Goal: Task Accomplishment & Management: Manage account settings

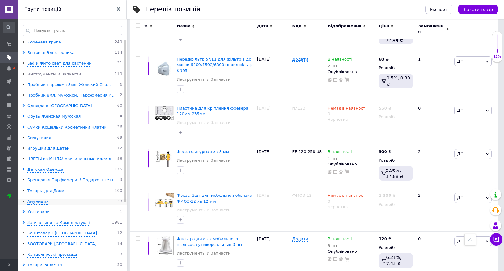
scroll to position [0, 225]
click at [9, 263] on icon at bounding box center [9, 264] width 3 height 3
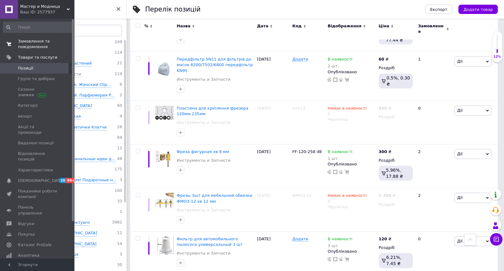
click at [33, 42] on span "Замовлення та повідомлення" at bounding box center [37, 43] width 39 height 11
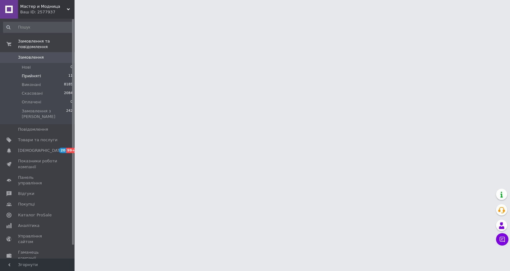
click at [40, 72] on li "Прийняті 11" at bounding box center [38, 76] width 76 height 9
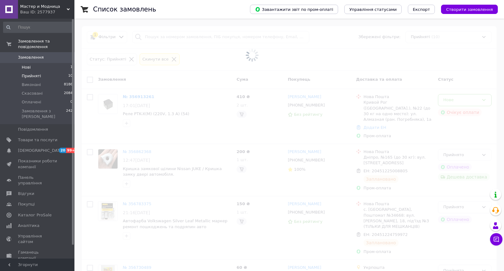
click at [45, 63] on li "Нові 1" at bounding box center [38, 67] width 76 height 9
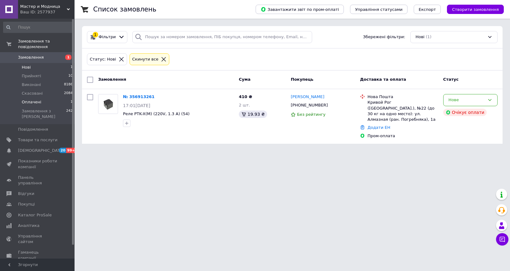
click at [52, 98] on li "Оплачені 1" at bounding box center [38, 102] width 76 height 9
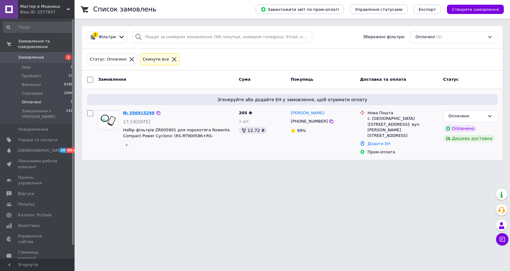
click at [139, 112] on link "№ 356915298" at bounding box center [139, 112] width 32 height 5
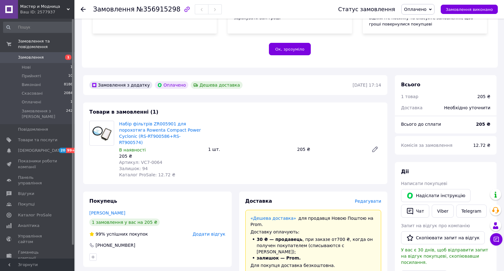
scroll to position [124, 0]
drag, startPoint x: 163, startPoint y: 149, endPoint x: 137, endPoint y: 152, distance: 25.9
click at [137, 159] on div "Артикул: VC7-0064" at bounding box center [161, 162] width 84 height 6
copy span "VC7-0064"
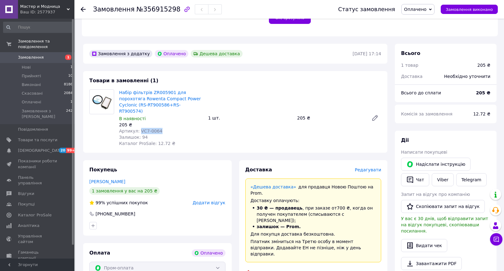
click at [419, 8] on span "Оплачено" at bounding box center [415, 9] width 22 height 5
click at [424, 22] on li "Прийнято" at bounding box center [418, 21] width 33 height 9
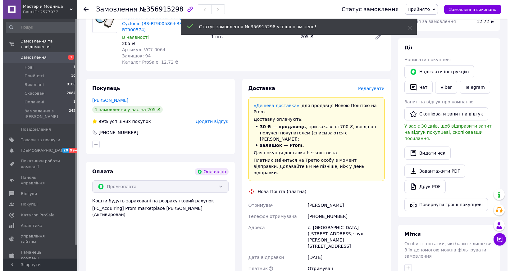
scroll to position [248, 0]
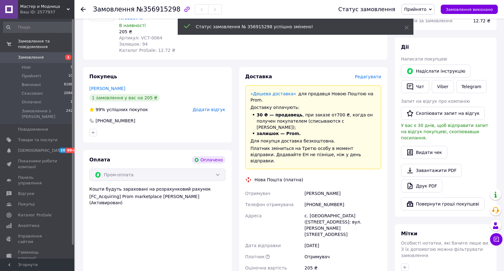
click at [366, 74] on span "Редагувати" at bounding box center [368, 76] width 26 height 5
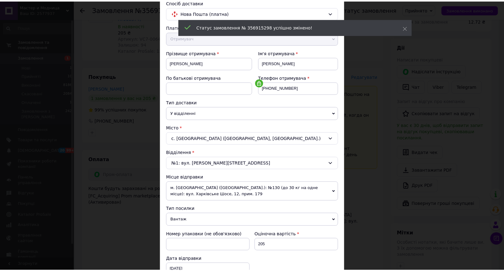
scroll to position [147, 0]
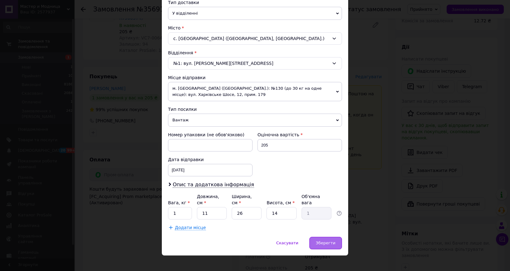
click at [327, 241] on span "Зберегти" at bounding box center [326, 243] width 20 height 5
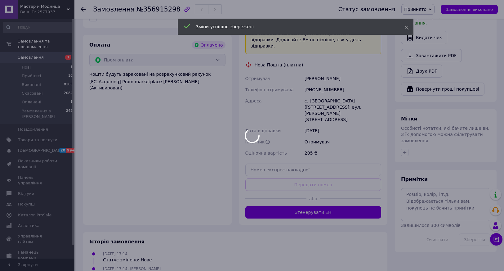
scroll to position [372, 0]
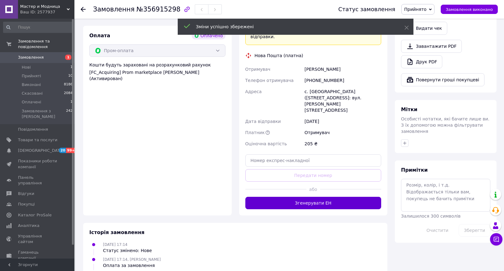
click at [298, 197] on button "Згенерувати ЕН" at bounding box center [313, 203] width 136 height 12
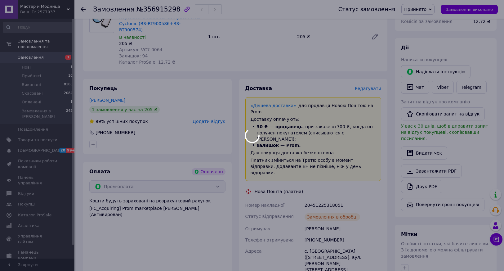
scroll to position [217, 0]
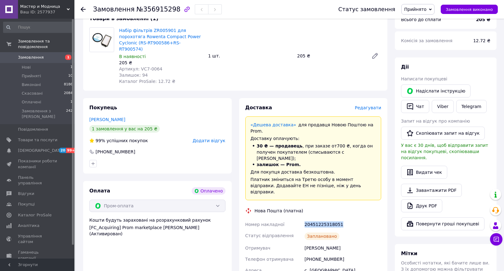
drag, startPoint x: 340, startPoint y: 192, endPoint x: 298, endPoint y: 192, distance: 41.9
click at [298, 219] on div "Номер накладної 20451225318051 Статус відправлення Заплановано Отримувач Ванина…" at bounding box center [313, 273] width 139 height 109
copy div "Номер накладної 20451225318051"
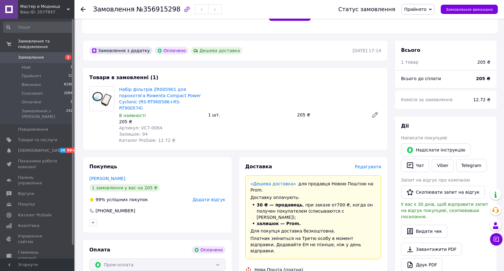
scroll to position [62, 0]
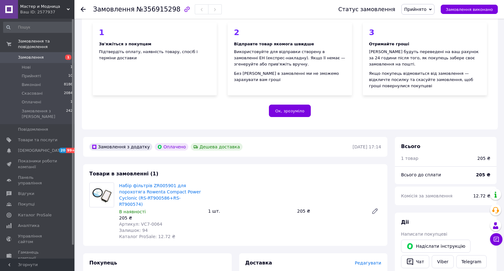
click at [83, 9] on use at bounding box center [83, 9] width 5 height 5
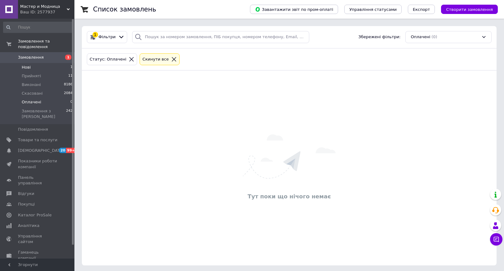
click at [52, 63] on li "Нові 1" at bounding box center [38, 67] width 76 height 9
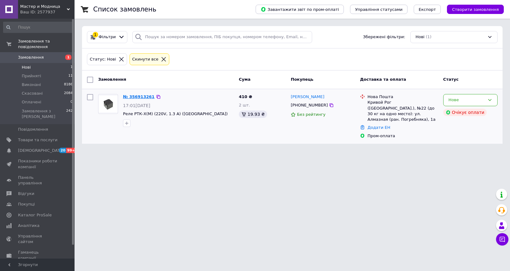
click at [137, 97] on link "№ 356913261" at bounding box center [139, 96] width 32 height 5
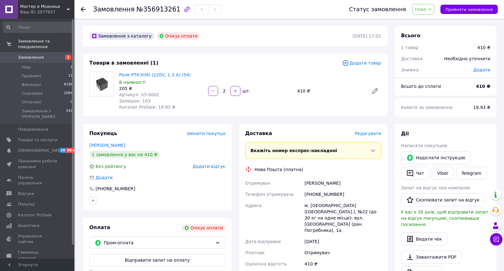
scroll to position [31, 0]
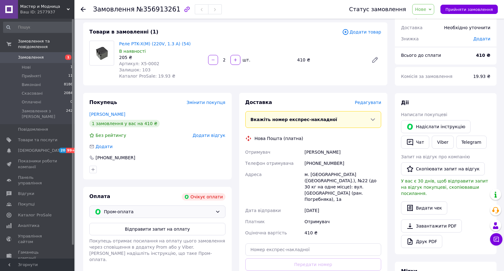
click at [205, 213] on span "Пром-оплата" at bounding box center [158, 211] width 109 height 7
click at [179, 234] on span "без супроводу Prom" at bounding box center [196, 236] width 49 height 5
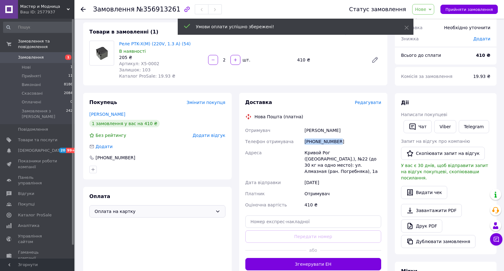
drag, startPoint x: 345, startPoint y: 142, endPoint x: 298, endPoint y: 143, distance: 47.5
click at [298, 143] on div "Отримувач Деря Евгений Телефон отримувача +380663759077 Адреса Кривой Рог (Днеп…" at bounding box center [313, 168] width 139 height 86
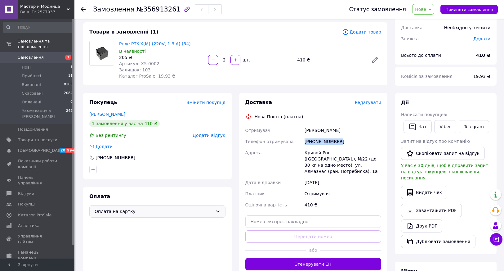
copy div "Телефон отримувача +380663759077"
drag, startPoint x: 333, startPoint y: 131, endPoint x: 277, endPoint y: 130, distance: 56.5
click at [280, 132] on div "Отримувач Деря Евгений Телефон отримувача +380663759077 Адреса Кривой Рог (Днеп…" at bounding box center [313, 168] width 139 height 86
copy div "Отримувач Деря Евгений"
drag, startPoint x: 328, startPoint y: 151, endPoint x: 303, endPoint y: 153, distance: 25.2
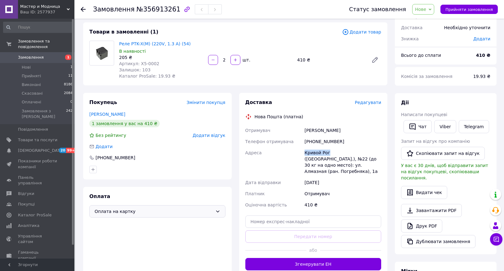
click at [303, 153] on div "Отримувач Деря Евгений Телефон отримувача +380663759077 Адреса Кривой Рог (Днеп…" at bounding box center [313, 168] width 139 height 86
copy div "Адреса Кривой Рог"
drag, startPoint x: 314, startPoint y: 158, endPoint x: 310, endPoint y: 158, distance: 3.7
click at [310, 158] on div "Кривой Рог (Днепропетровская обл.), №22 (до 30 кг на одно место): ул. Алмазная …" at bounding box center [343, 162] width 79 height 30
copy div "22"
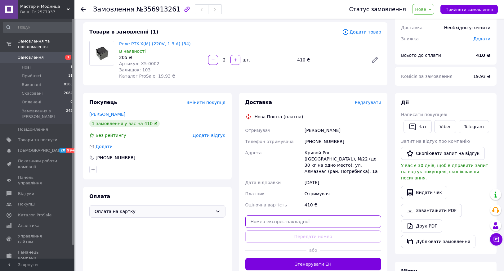
click at [277, 216] on input "text" at bounding box center [313, 221] width 136 height 12
paste input "20451225325302"
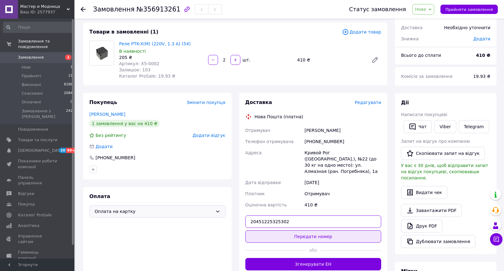
type input "20451225325302"
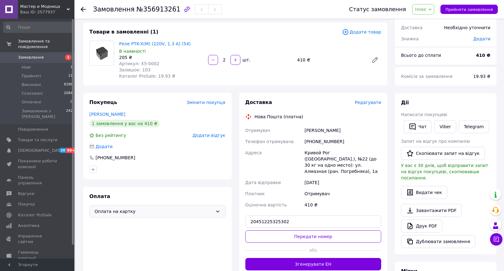
click at [311, 230] on button "Передати номер" at bounding box center [313, 236] width 136 height 12
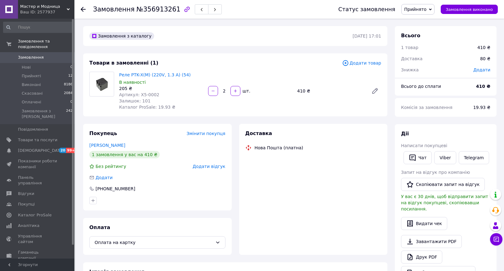
click at [44, 10] on div "Ваш ID: 2577937" at bounding box center [47, 12] width 54 height 6
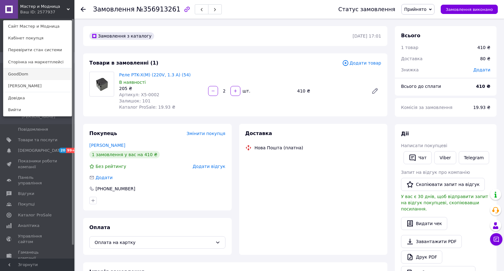
click at [24, 74] on link "GoodDom" at bounding box center [37, 74] width 68 height 12
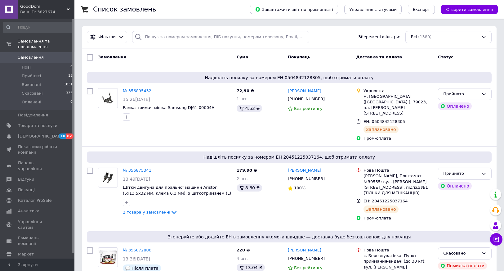
click at [52, 8] on span "GoodDom" at bounding box center [43, 7] width 47 height 6
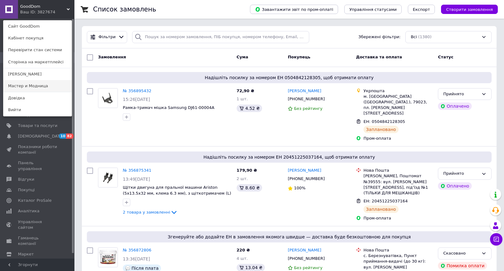
click at [39, 85] on link "Мастер и Модница" at bounding box center [37, 86] width 68 height 12
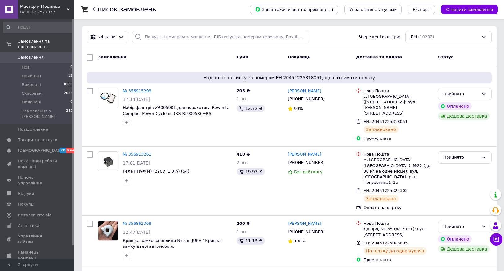
click at [23, 8] on span "Мастер и Модница" at bounding box center [43, 7] width 47 height 6
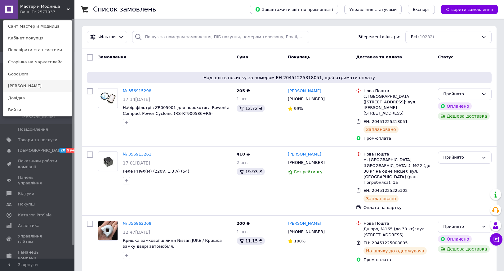
click at [21, 84] on link "[PERSON_NAME]" at bounding box center [37, 86] width 68 height 12
